Goal: Task Accomplishment & Management: Use online tool/utility

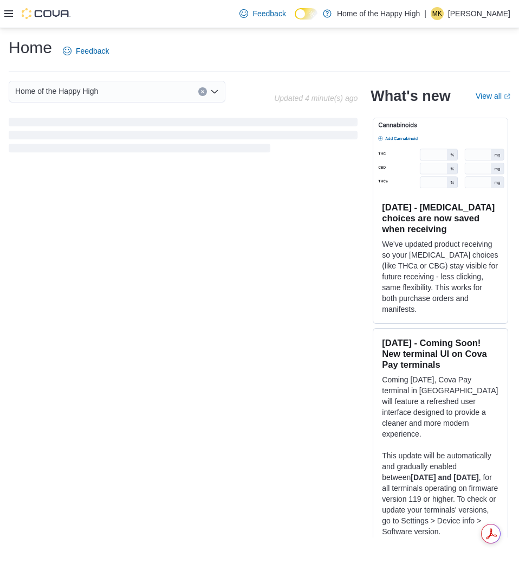
click at [8, 14] on icon at bounding box center [8, 13] width 9 height 7
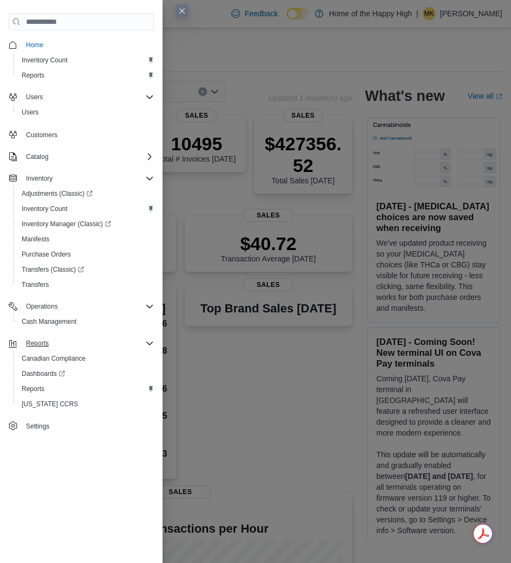
click at [70, 345] on div "Reports" at bounding box center [88, 343] width 132 height 13
click at [65, 384] on div "Reports" at bounding box center [85, 388] width 137 height 13
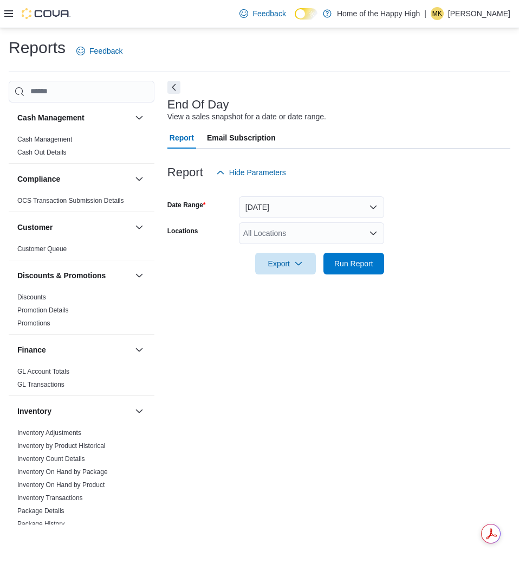
click at [328, 240] on div "All Locations" at bounding box center [311, 233] width 145 height 22
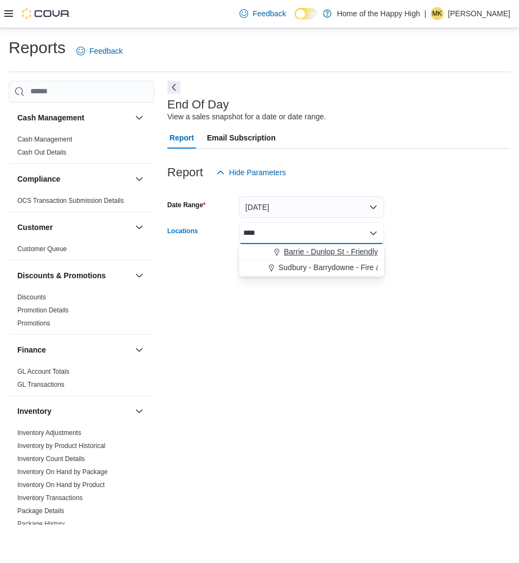
type input "****"
click at [326, 253] on span "Barrie - Dunlop St - Friendly Stranger" at bounding box center [346, 251] width 125 height 11
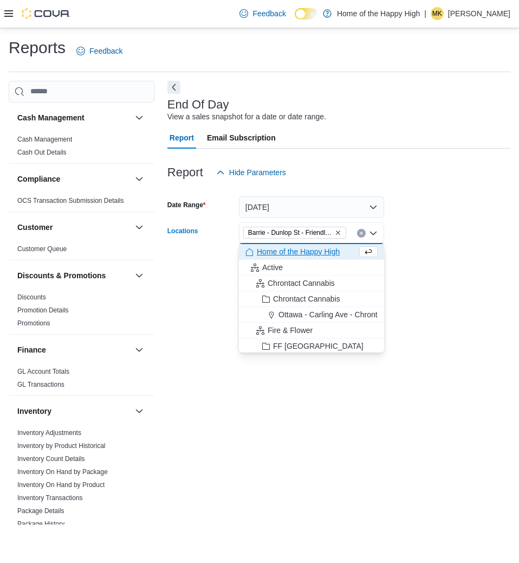
click at [416, 288] on div "End Of Day View a sales snapshot for a date or date range. Report Email Subscri…" at bounding box center [338, 303] width 343 height 444
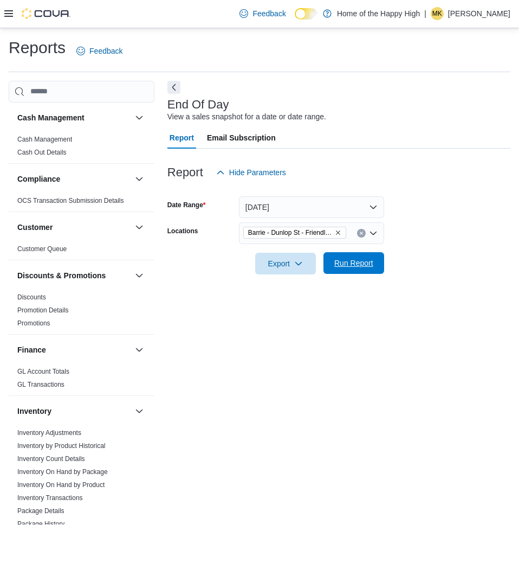
click at [350, 261] on span "Run Report" at bounding box center [353, 262] width 39 height 11
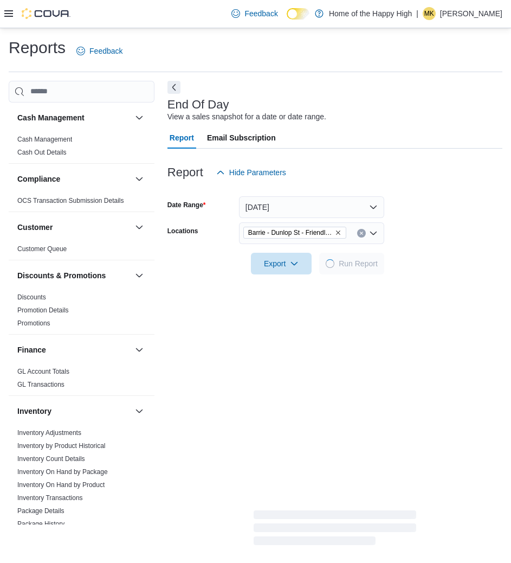
click at [255, 250] on div at bounding box center [334, 248] width 335 height 9
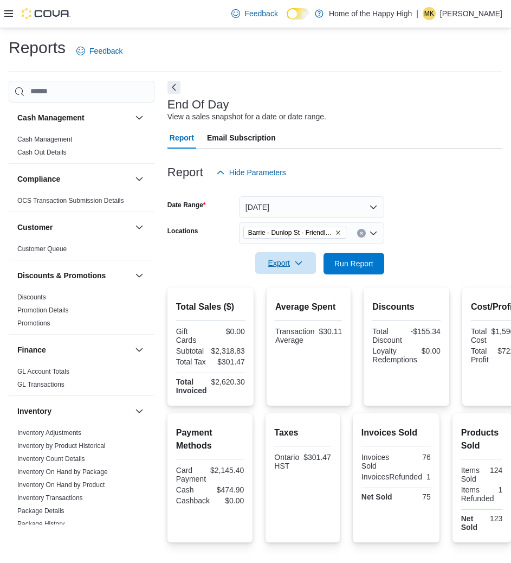
click at [290, 261] on span "Export" at bounding box center [286, 263] width 48 height 22
click at [296, 311] on span "Export to Pdf" at bounding box center [287, 306] width 49 height 9
